Goal: Task Accomplishment & Management: Manage account settings

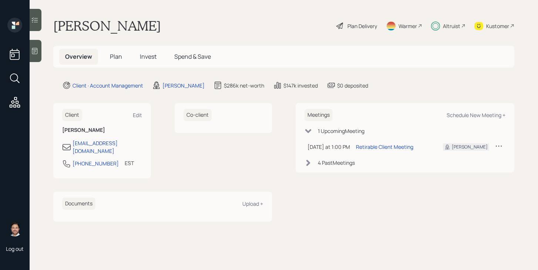
click at [119, 56] on span "Plan" at bounding box center [116, 57] width 12 height 8
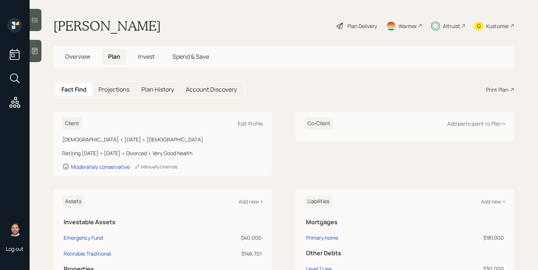
click at [444, 24] on div "Altruist" at bounding box center [451, 26] width 17 height 8
click at [368, 27] on div "Plan Delivery" at bounding box center [362, 26] width 30 height 8
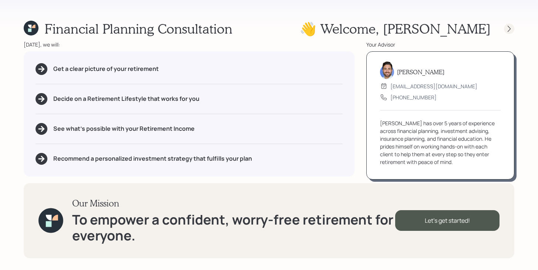
click at [507, 25] on icon at bounding box center [508, 28] width 7 height 7
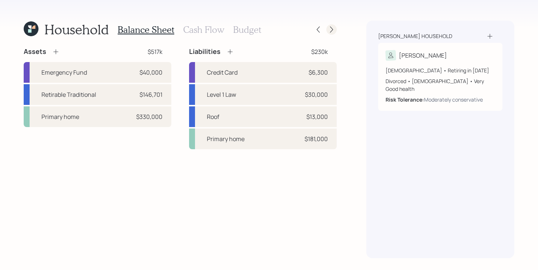
click at [334, 29] on icon at bounding box center [331, 29] width 7 height 7
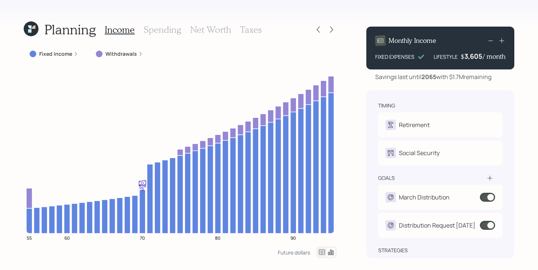
click at [74, 55] on icon at bounding box center [76, 54] width 4 height 4
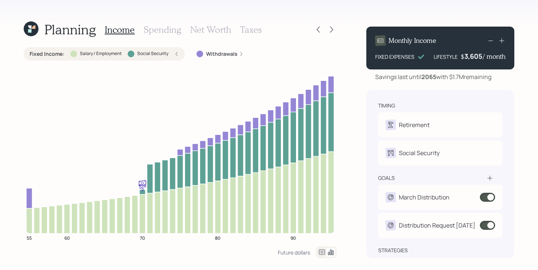
click at [77, 54] on div "Salary / Employment" at bounding box center [95, 54] width 51 height 7
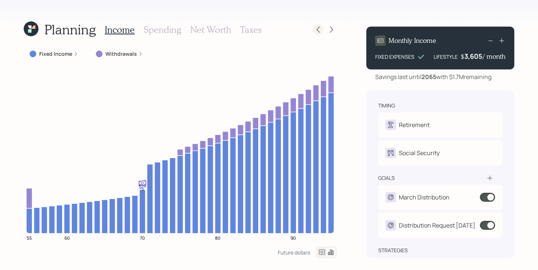
click at [320, 33] on icon at bounding box center [318, 29] width 7 height 7
